Goal: Task Accomplishment & Management: Manage account settings

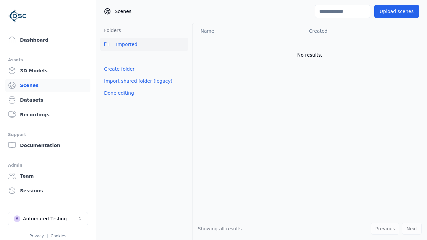
click at [117, 69] on link "Create folder" at bounding box center [119, 69] width 31 height 7
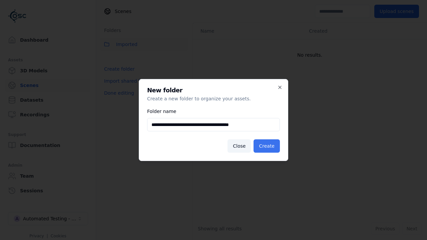
type input "**********"
click at [268, 146] on button "Create" at bounding box center [267, 146] width 26 height 13
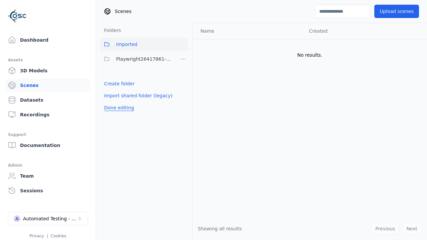
click at [117, 108] on button "Done editing" at bounding box center [119, 108] width 38 height 12
click at [112, 102] on button "Done editing" at bounding box center [119, 108] width 38 height 12
click at [183, 59] on html "Support Dashboard Assets 3D Models Scenes Datasets Recordings Support Documenta…" at bounding box center [213, 120] width 427 height 240
click at [183, 94] on div "Rename" at bounding box center [185, 94] width 45 height 11
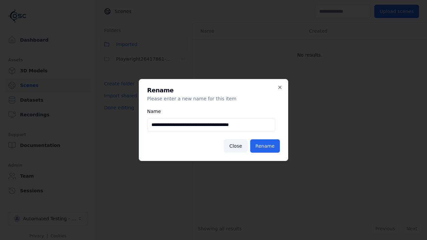
click at [211, 125] on input "**********" at bounding box center [211, 124] width 128 height 13
type input "**********"
click at [267, 146] on button "Rename" at bounding box center [265, 146] width 30 height 13
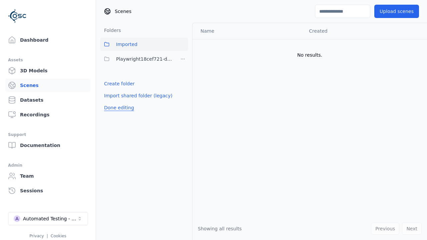
click at [117, 108] on button "Done editing" at bounding box center [119, 108] width 38 height 12
click at [112, 102] on button "Done editing" at bounding box center [119, 108] width 38 height 12
click at [183, 59] on html "Support Dashboard Assets 3D Models Scenes Datasets Recordings Support Documenta…" at bounding box center [213, 120] width 427 height 240
click at [183, 105] on div "Delete" at bounding box center [185, 105] width 45 height 11
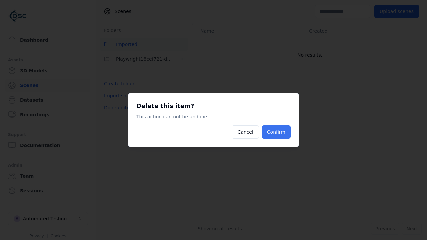
click at [277, 132] on button "Confirm" at bounding box center [276, 132] width 29 height 13
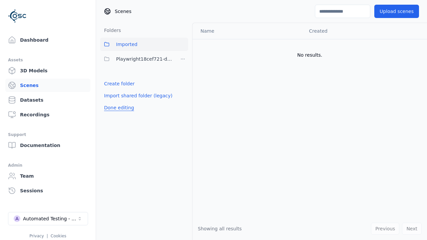
click at [117, 102] on button "Done editing" at bounding box center [119, 108] width 38 height 12
